Goal: Task Accomplishment & Management: Manage account settings

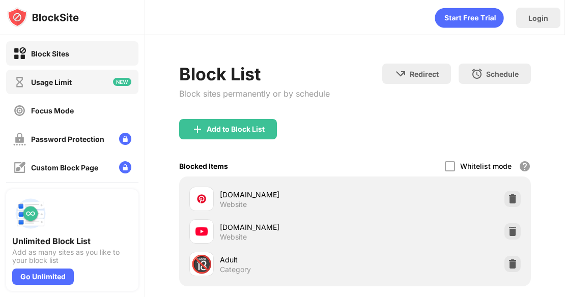
click at [98, 81] on div "Usage Limit" at bounding box center [72, 82] width 132 height 24
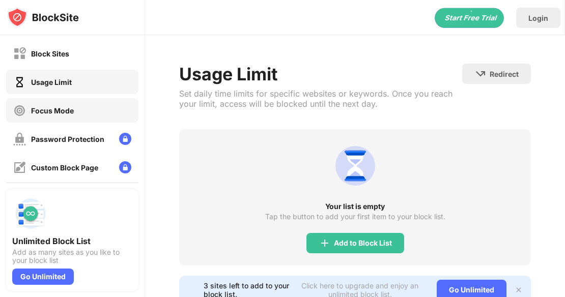
click at [70, 118] on div "Focus Mode" at bounding box center [72, 110] width 132 height 24
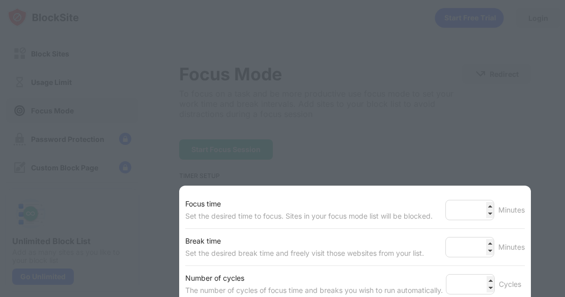
click at [249, 173] on div at bounding box center [282, 148] width 565 height 297
click at [446, 147] on div at bounding box center [282, 148] width 565 height 297
click at [482, 213] on input "**" at bounding box center [469, 210] width 49 height 20
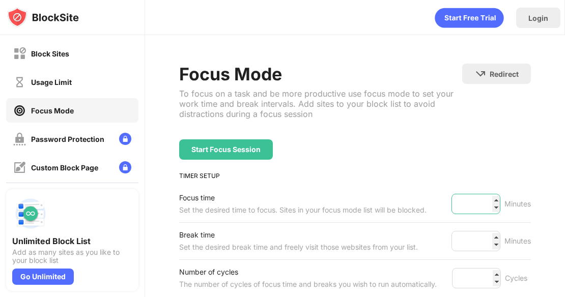
type input "**"
click at [487, 200] on input "**" at bounding box center [476, 204] width 49 height 20
click at [105, 59] on div "Block Sites" at bounding box center [72, 53] width 132 height 24
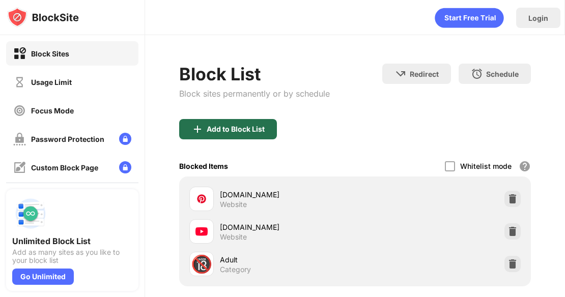
click at [254, 122] on div "Add to Block List" at bounding box center [228, 129] width 98 height 20
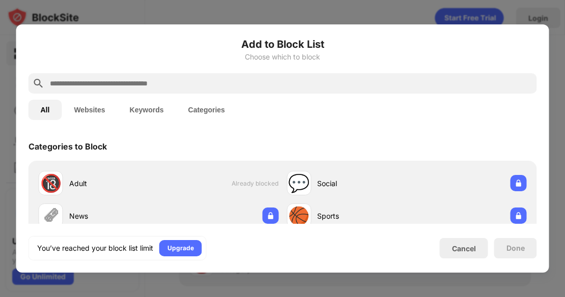
scroll to position [20, 0]
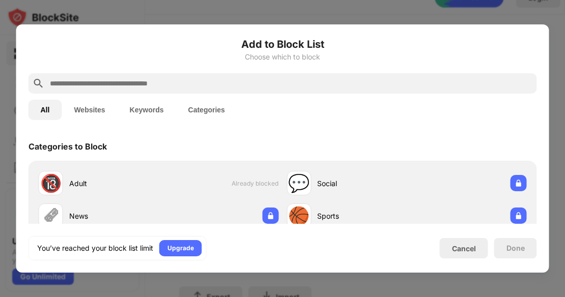
drag, startPoint x: 523, startPoint y: 104, endPoint x: 517, endPoint y: 26, distance: 77.6
click at [517, 26] on div "Add to Block List Choose which to block All Websites Keywords Categories Catego…" at bounding box center [282, 148] width 533 height 248
drag, startPoint x: 482, startPoint y: 113, endPoint x: 477, endPoint y: 58, distance: 55.3
click at [477, 58] on div "Add to Block List Choose which to block All Websites Keywords Categories Catego…" at bounding box center [283, 149] width 509 height 224
click at [99, 111] on button "Websites" at bounding box center [89, 110] width 55 height 20
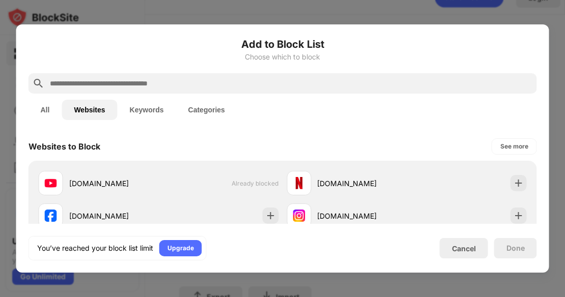
click at [151, 109] on button "Keywords" at bounding box center [147, 110] width 59 height 20
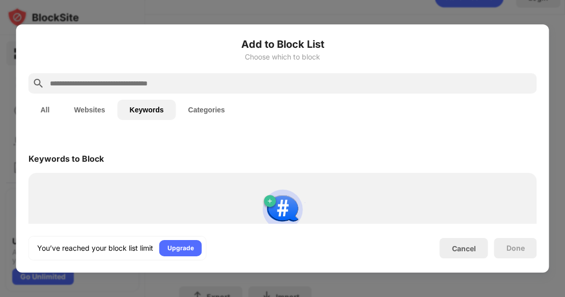
click at [208, 104] on button "Categories" at bounding box center [206, 110] width 61 height 20
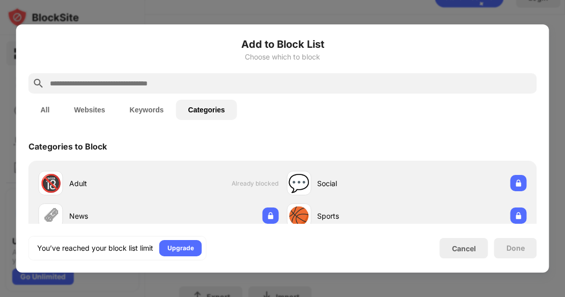
click at [79, 107] on button "Websites" at bounding box center [89, 110] width 55 height 20
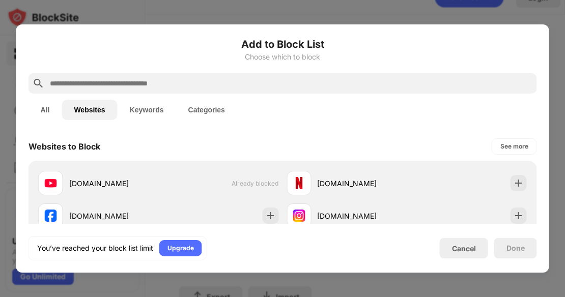
click at [205, 99] on div "All Websites Keywords Categories" at bounding box center [283, 110] width 509 height 33
click at [208, 106] on button "Categories" at bounding box center [206, 110] width 61 height 20
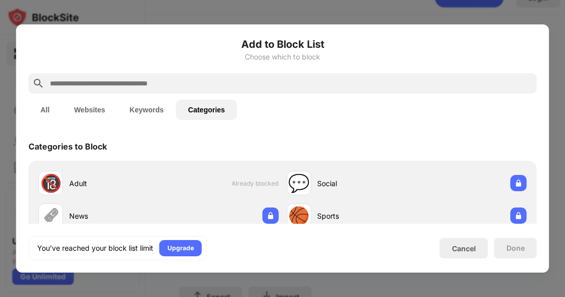
click at [45, 110] on button "All" at bounding box center [46, 110] width 34 height 20
click at [450, 248] on div "Cancel" at bounding box center [464, 248] width 48 height 20
